Goal: Information Seeking & Learning: Learn about a topic

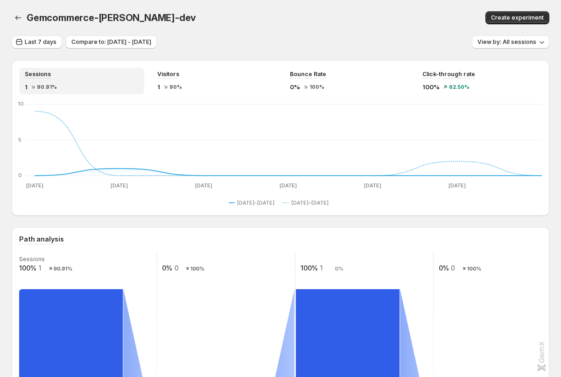
click at [238, 33] on div "Gemcommerce-sandy-dev. This page is ready Gemcommerce-sandy-dev Create experime…" at bounding box center [281, 17] width 538 height 35
click at [202, 49] on div "Last 7 days Compare to: Sep 25, 2025 - Oct 01, 2025 View by: All sessions" at bounding box center [281, 42] width 538 height 14
click at [228, 23] on div "Gemcommerce-sandy-dev" at bounding box center [182, 17] width 311 height 13
click at [215, 64] on div "Sessions 1 90.91% Visitors 1 90% Bounce Rate 0% 100% Click-through rate 100% 62…" at bounding box center [281, 138] width 538 height 156
click at [226, 28] on div "Gemcommerce-sandy-dev. This page is ready Gemcommerce-sandy-dev Create experime…" at bounding box center [281, 17] width 538 height 35
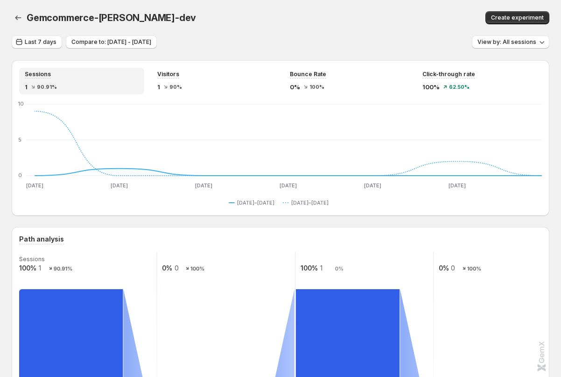
click at [213, 42] on div "Last 7 days Compare to: Sep 25, 2025 - Oct 01, 2025 View by: All sessions" at bounding box center [281, 42] width 538 height 14
click at [213, 21] on div "Gemcommerce-sandy-dev" at bounding box center [182, 17] width 311 height 13
click at [292, 43] on div "Last 7 days Compare to: Sep 25, 2025 - Oct 01, 2025 View by: All sessions" at bounding box center [281, 42] width 538 height 14
click at [239, 28] on div "Gemcommerce-sandy-dev. This page is ready Gemcommerce-sandy-dev Create experime…" at bounding box center [281, 17] width 538 height 35
